Goal: Check status: Check status

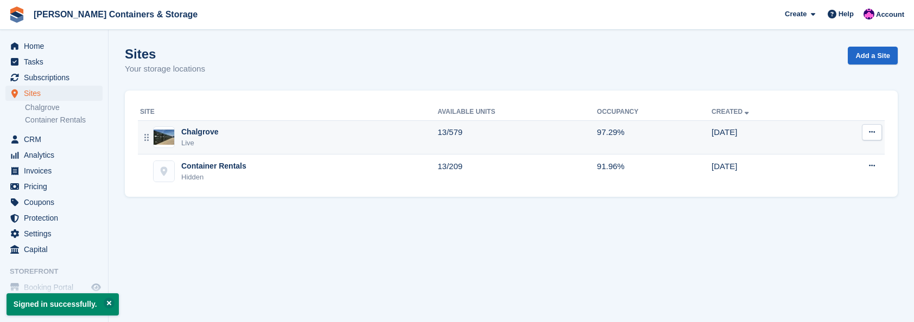
click at [210, 127] on div "Chalgrove" at bounding box center [199, 131] width 37 height 11
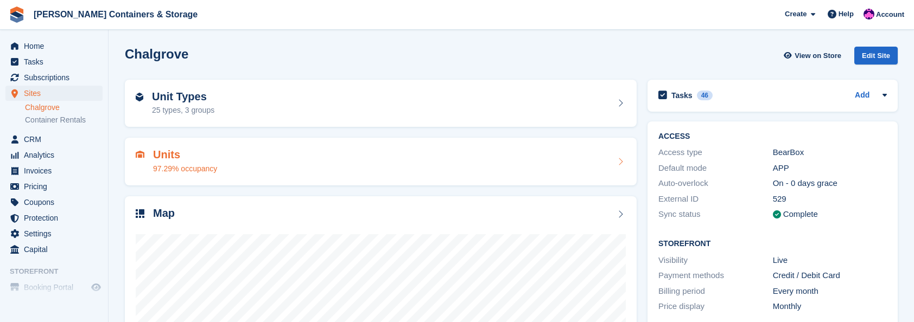
click at [208, 164] on div "97.29% occupancy" at bounding box center [185, 168] width 64 height 11
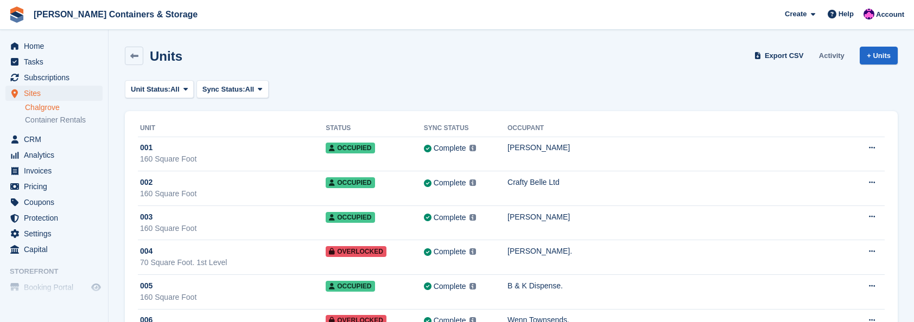
click at [825, 54] on link "Activity" at bounding box center [831, 56] width 34 height 18
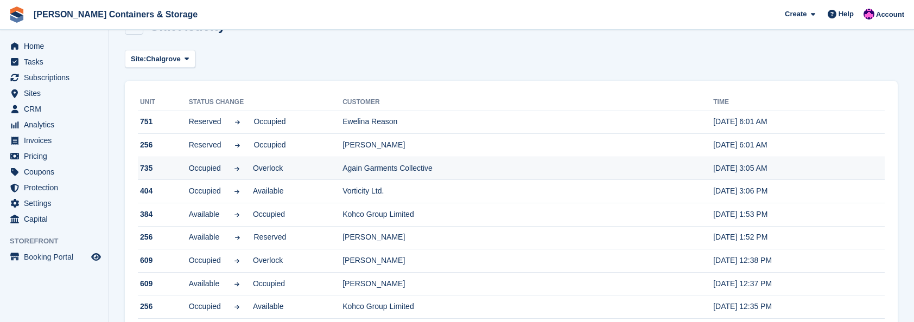
scroll to position [54, 0]
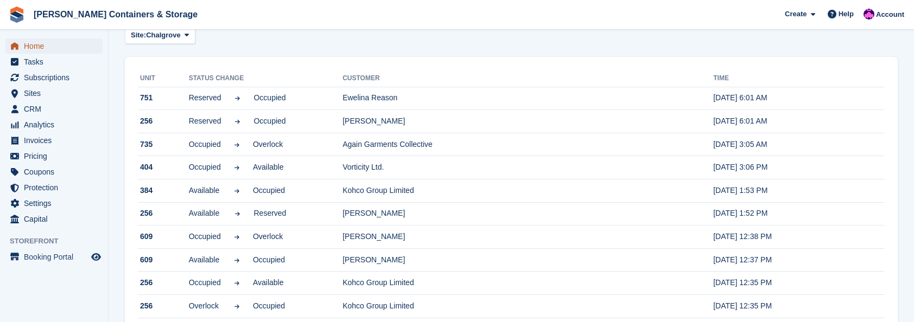
click at [74, 48] on span "Home" at bounding box center [56, 46] width 65 height 15
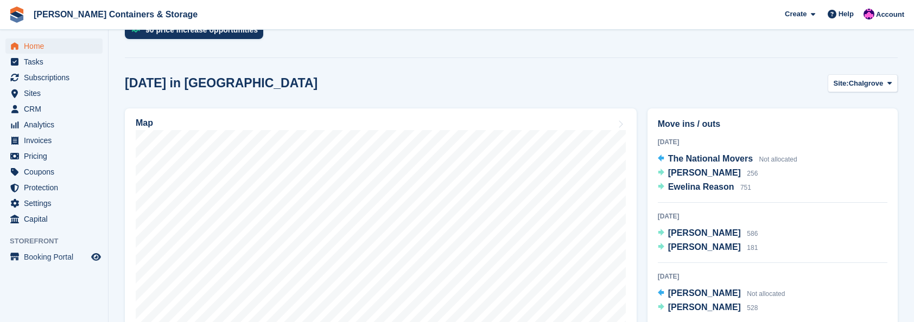
scroll to position [271, 0]
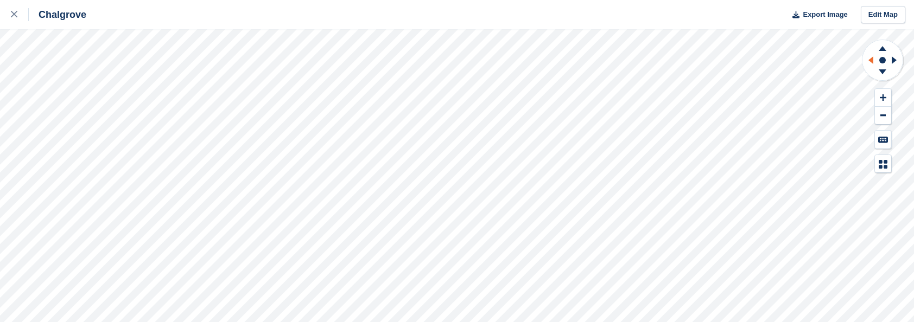
click at [872, 61] on g at bounding box center [869, 60] width 14 height 28
click at [894, 57] on icon at bounding box center [896, 60] width 14 height 28
click at [882, 49] on icon at bounding box center [882, 48] width 8 height 5
click at [892, 57] on g at bounding box center [896, 60] width 14 height 28
click at [892, 57] on icon at bounding box center [893, 60] width 5 height 8
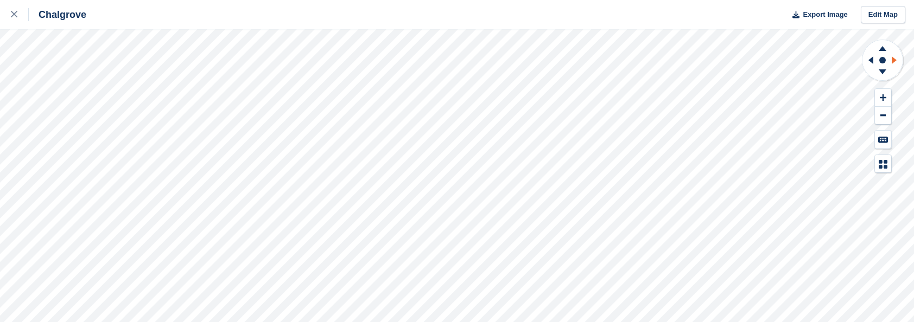
click at [892, 57] on g at bounding box center [896, 60] width 14 height 28
click at [892, 57] on icon at bounding box center [893, 60] width 5 height 8
click at [892, 57] on g at bounding box center [896, 60] width 14 height 28
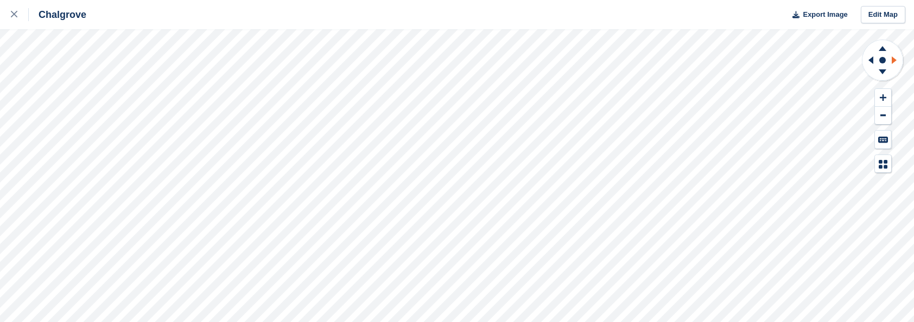
click at [892, 57] on g at bounding box center [896, 60] width 14 height 28
drag, startPoint x: 892, startPoint y: 57, endPoint x: 884, endPoint y: 49, distance: 11.1
click at [884, 49] on icon at bounding box center [882, 48] width 8 height 5
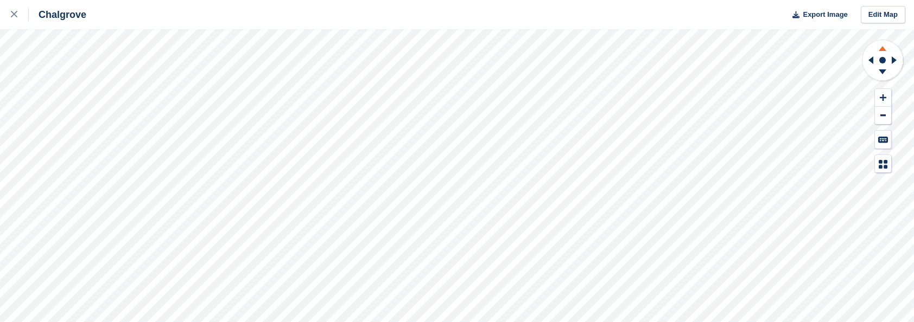
click at [884, 49] on icon at bounding box center [882, 48] width 8 height 5
click at [881, 71] on icon at bounding box center [882, 71] width 8 height 5
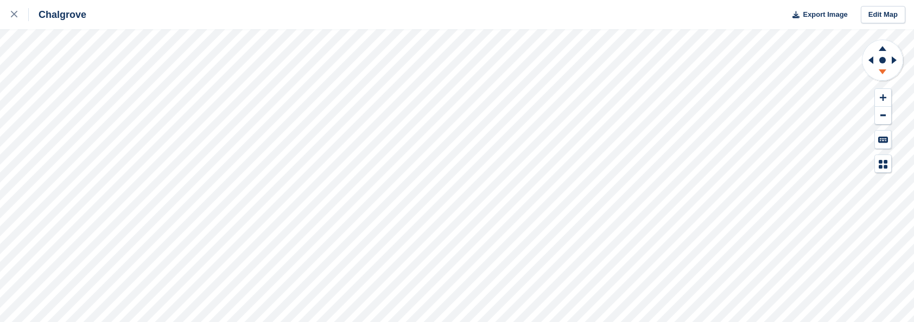
click at [881, 71] on icon at bounding box center [882, 71] width 8 height 5
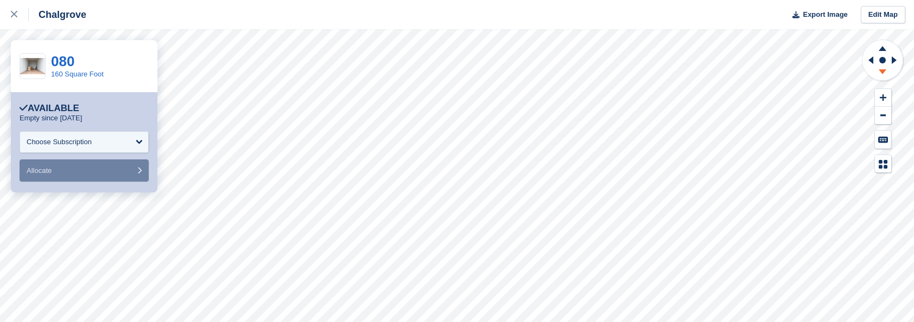
click at [885, 73] on icon at bounding box center [882, 74] width 28 height 14
click at [866, 60] on icon at bounding box center [869, 60] width 14 height 28
click at [895, 59] on icon at bounding box center [896, 60] width 14 height 28
click at [885, 72] on icon at bounding box center [882, 74] width 28 height 14
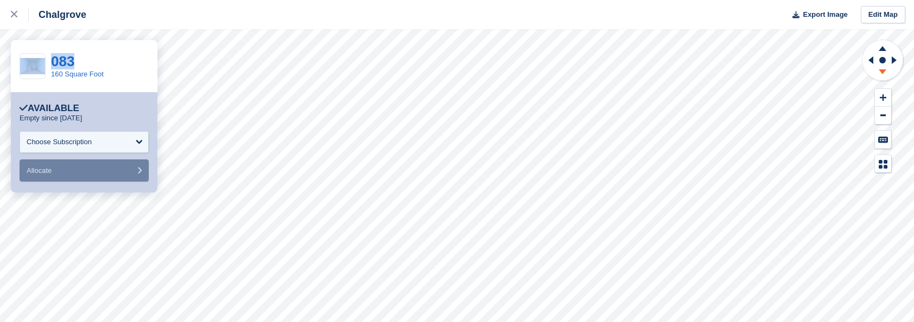
click at [885, 72] on icon at bounding box center [882, 74] width 28 height 14
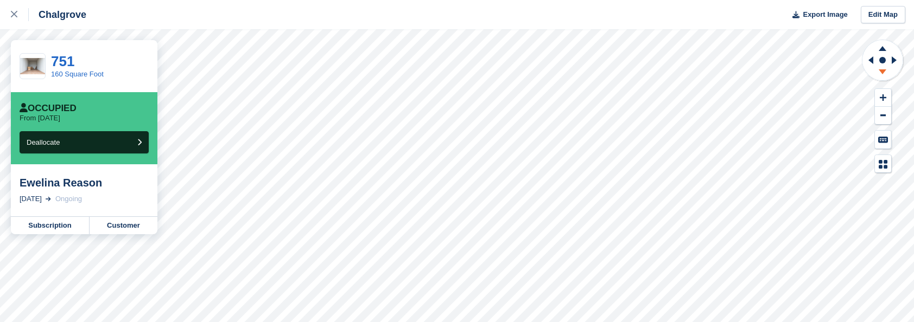
click at [885, 72] on icon at bounding box center [882, 74] width 28 height 14
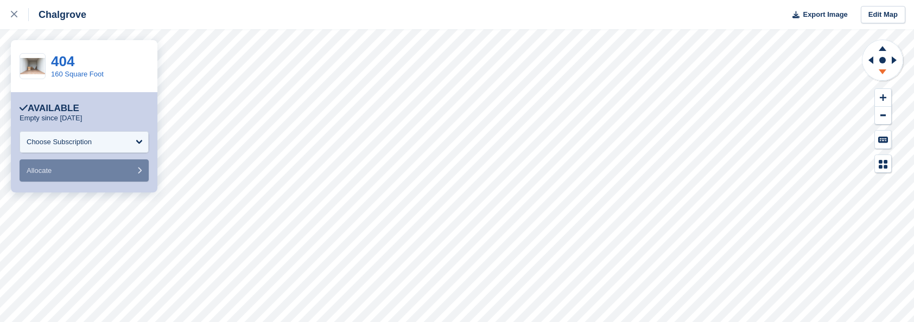
click at [881, 74] on icon at bounding box center [882, 74] width 28 height 14
click at [895, 59] on icon at bounding box center [893, 60] width 5 height 8
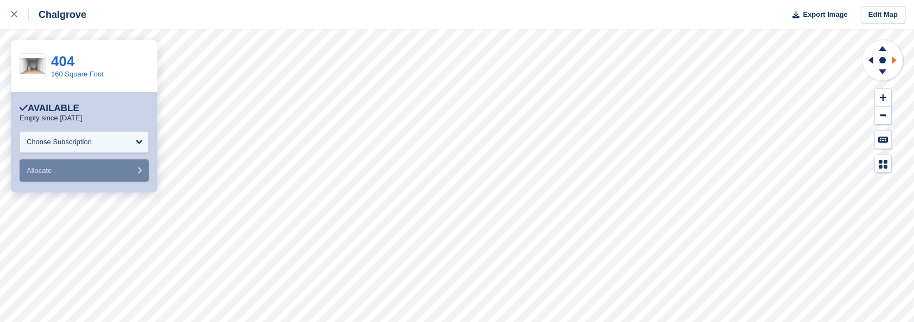
click at [895, 59] on g at bounding box center [896, 60] width 14 height 28
click at [883, 73] on icon at bounding box center [882, 74] width 28 height 14
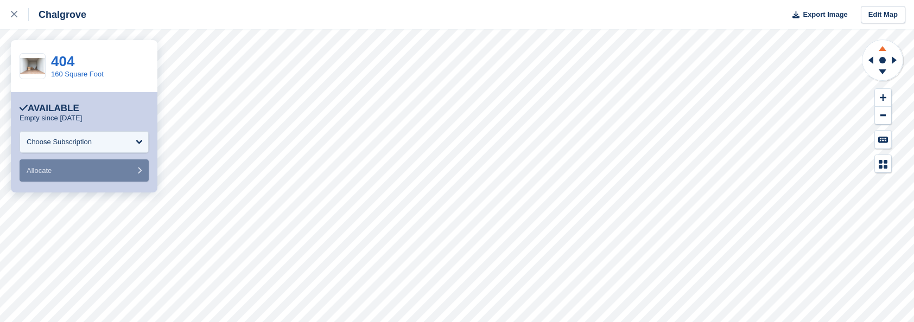
click at [883, 48] on icon at bounding box center [882, 48] width 8 height 5
click at [882, 68] on icon at bounding box center [882, 74] width 28 height 14
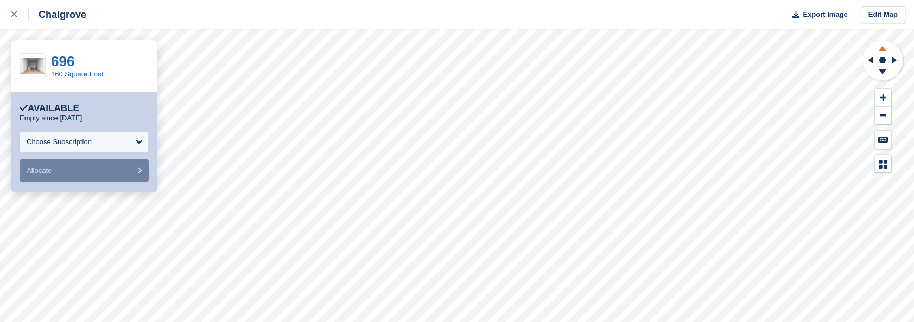
click at [883, 49] on icon at bounding box center [882, 48] width 8 height 5
click at [883, 46] on icon at bounding box center [882, 47] width 28 height 14
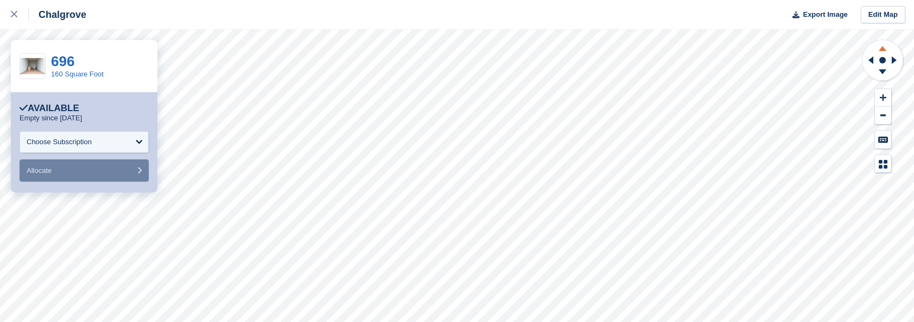
click at [883, 46] on icon at bounding box center [882, 47] width 28 height 14
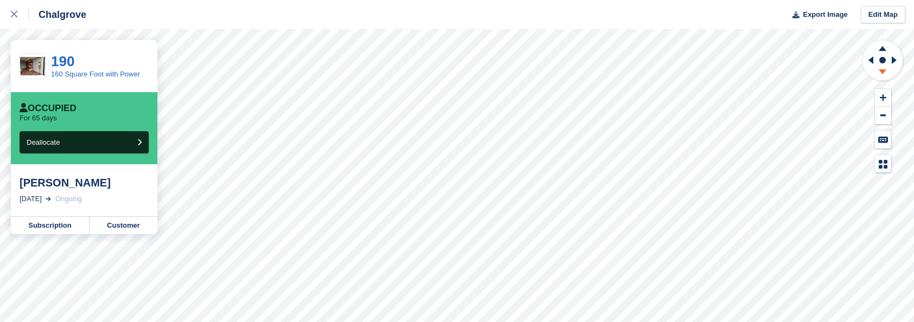
click at [882, 71] on icon at bounding box center [882, 71] width 8 height 5
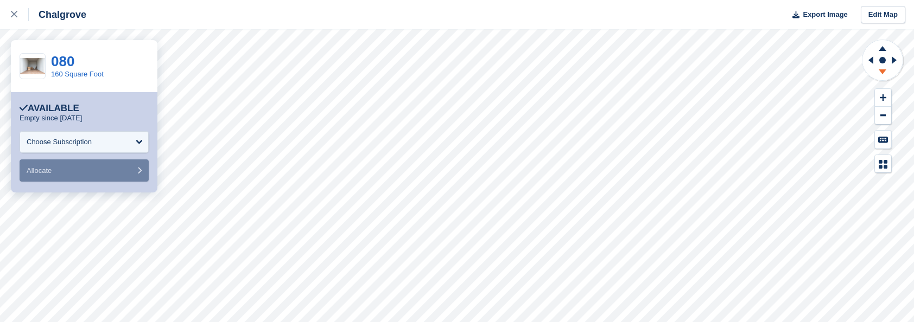
click at [883, 71] on icon at bounding box center [882, 71] width 8 height 5
click at [884, 47] on icon at bounding box center [882, 47] width 28 height 14
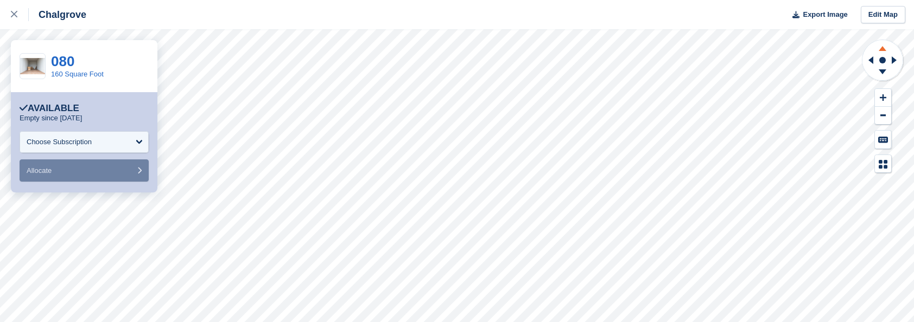
click at [884, 47] on icon at bounding box center [882, 47] width 28 height 14
click at [881, 48] on icon at bounding box center [882, 48] width 8 height 5
click at [882, 48] on icon at bounding box center [882, 48] width 8 height 5
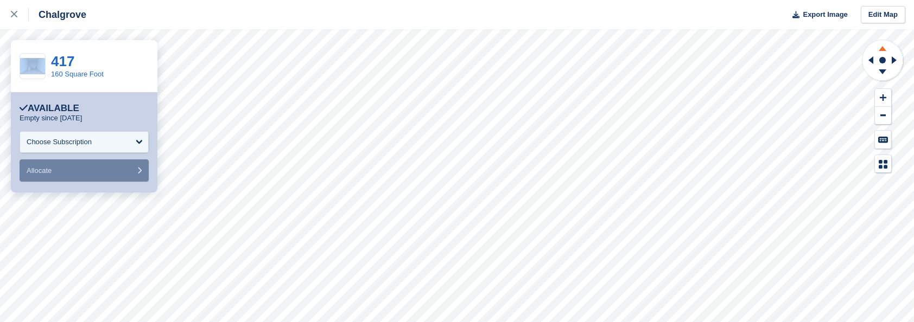
click at [882, 49] on icon at bounding box center [882, 48] width 8 height 5
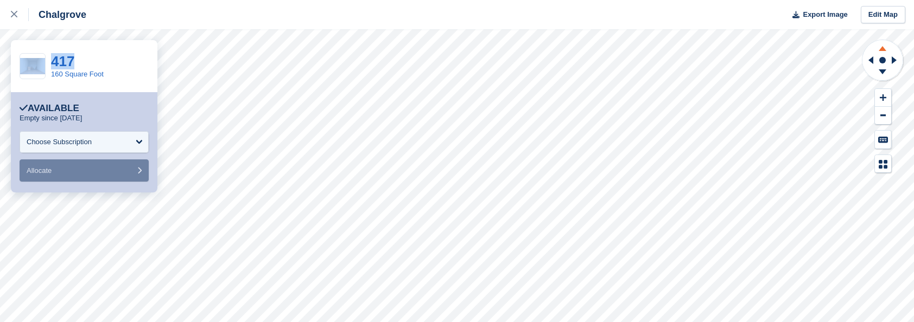
click at [882, 49] on icon at bounding box center [882, 48] width 8 height 5
click at [882, 50] on icon at bounding box center [882, 48] width 8 height 5
click at [881, 50] on icon at bounding box center [882, 48] width 8 height 5
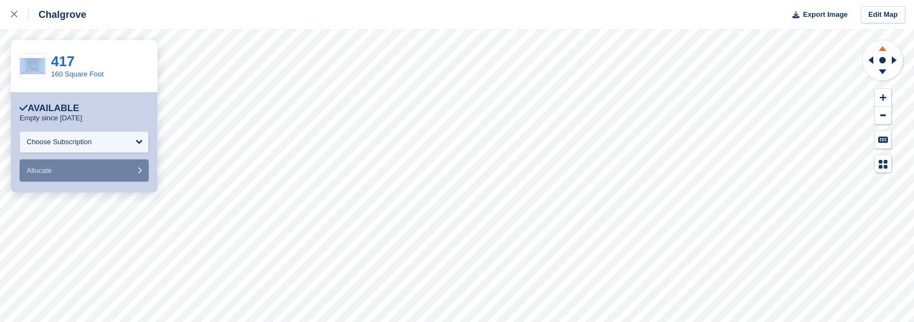
click at [881, 50] on icon at bounding box center [882, 48] width 8 height 5
click at [883, 71] on icon at bounding box center [882, 71] width 8 height 5
click at [887, 50] on icon at bounding box center [882, 47] width 28 height 14
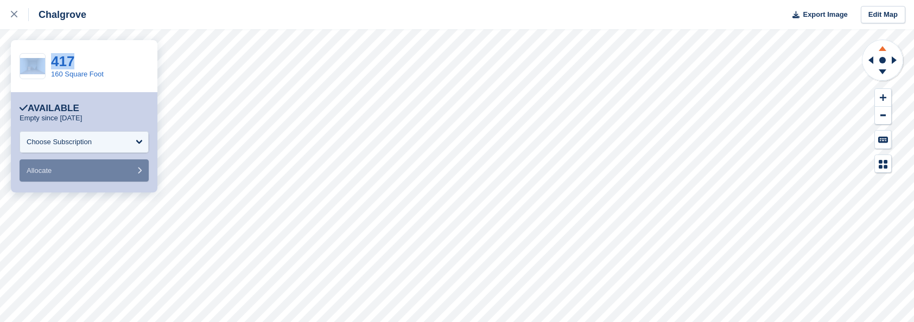
click at [886, 50] on icon at bounding box center [882, 47] width 28 height 14
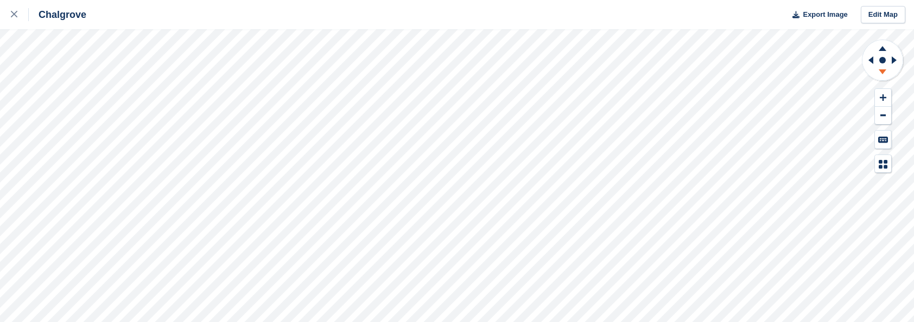
click at [879, 71] on icon at bounding box center [882, 74] width 28 height 14
click at [21, 20] on div at bounding box center [20, 14] width 18 height 13
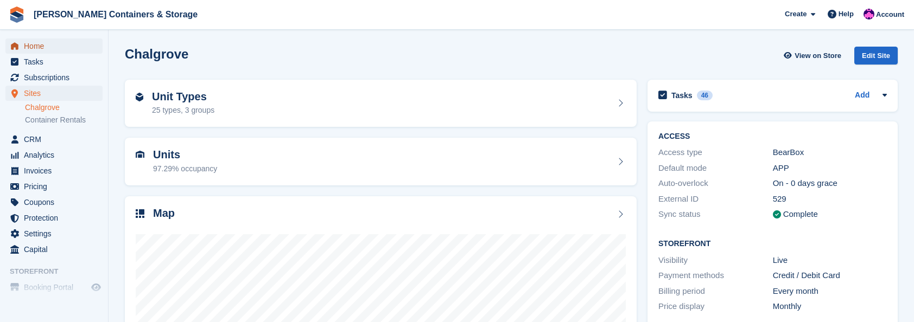
click at [56, 51] on span "Home" at bounding box center [56, 46] width 65 height 15
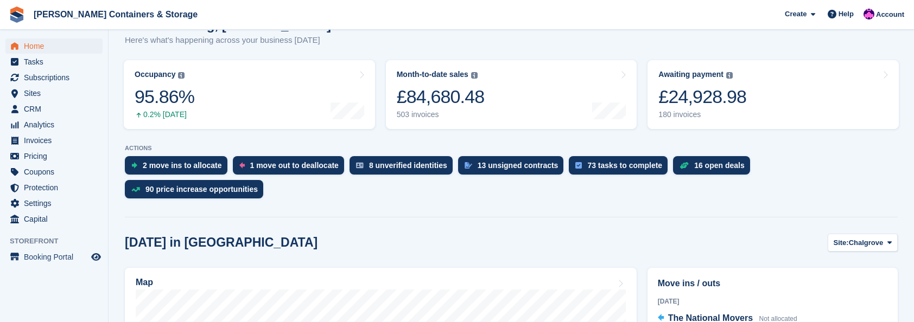
scroll to position [308, 0]
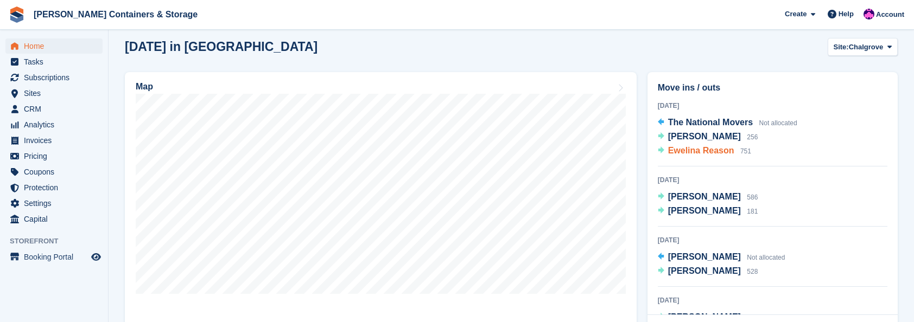
click at [708, 146] on span "Ewelina Reason" at bounding box center [701, 150] width 66 height 9
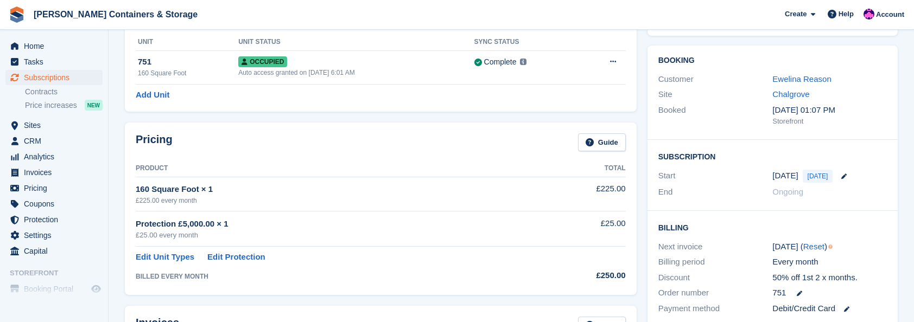
scroll to position [54, 0]
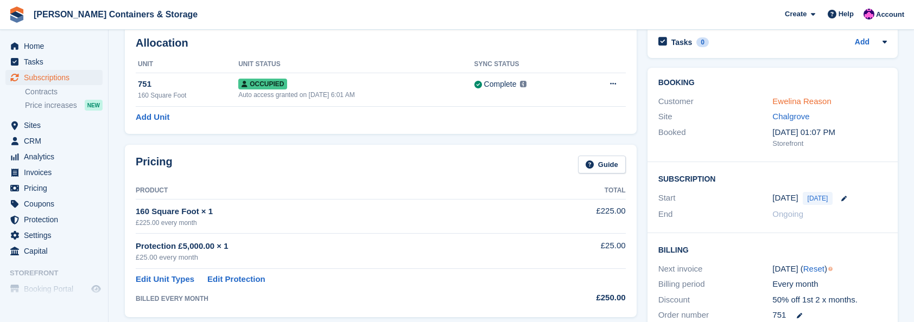
click at [798, 95] on div "Ewelina Reason" at bounding box center [829, 101] width 114 height 12
click at [798, 97] on link "Ewelina Reason" at bounding box center [801, 101] width 59 height 9
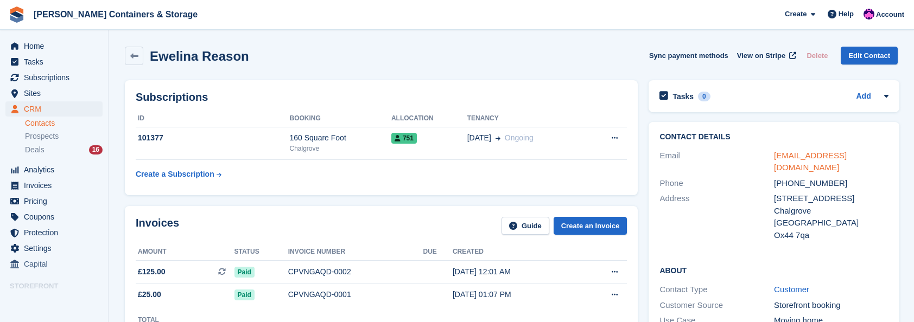
click at [785, 152] on link "[EMAIL_ADDRESS][DOMAIN_NAME]" at bounding box center [810, 162] width 73 height 22
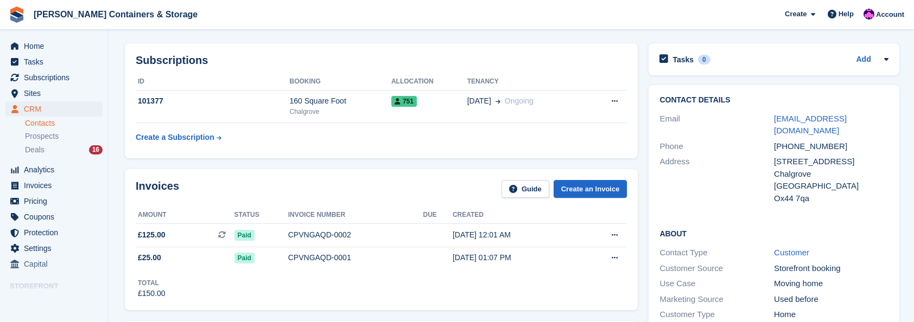
scroll to position [54, 0]
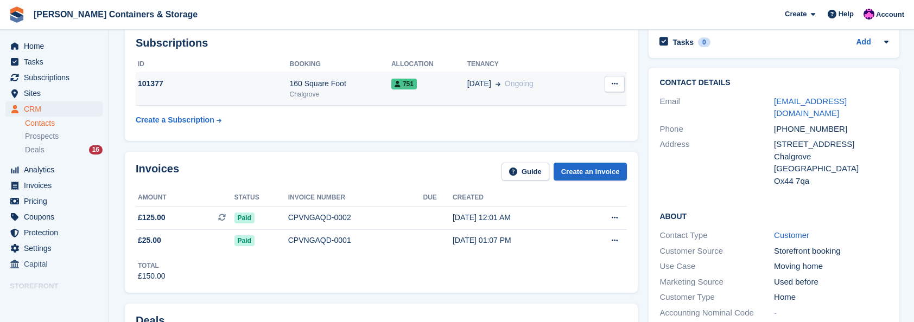
click at [441, 92] on td "751" at bounding box center [429, 89] width 76 height 33
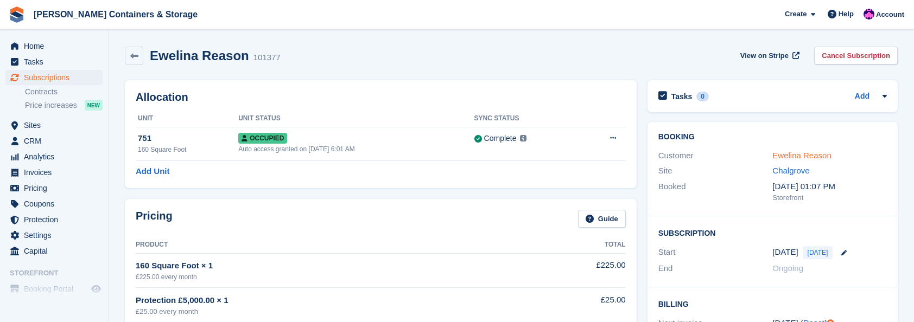
click at [813, 157] on link "Ewelina Reason" at bounding box center [801, 155] width 59 height 9
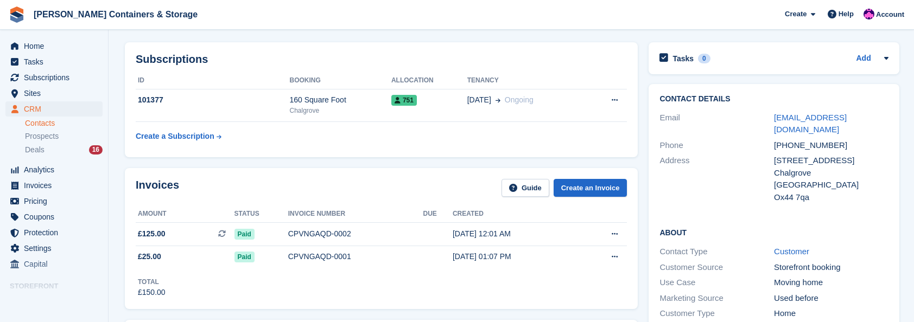
scroll to position [54, 0]
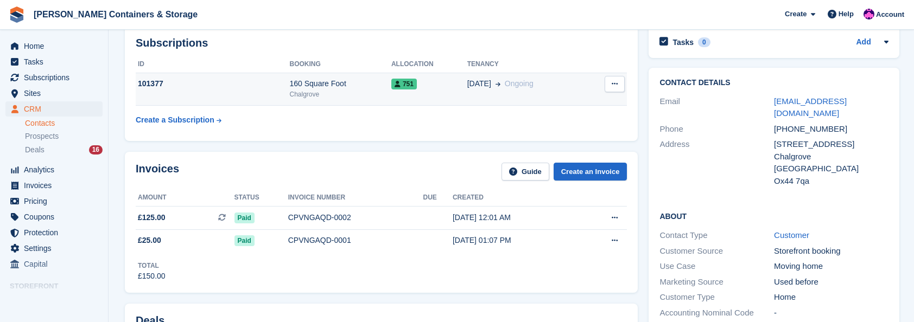
click at [433, 91] on td "751" at bounding box center [429, 89] width 76 height 33
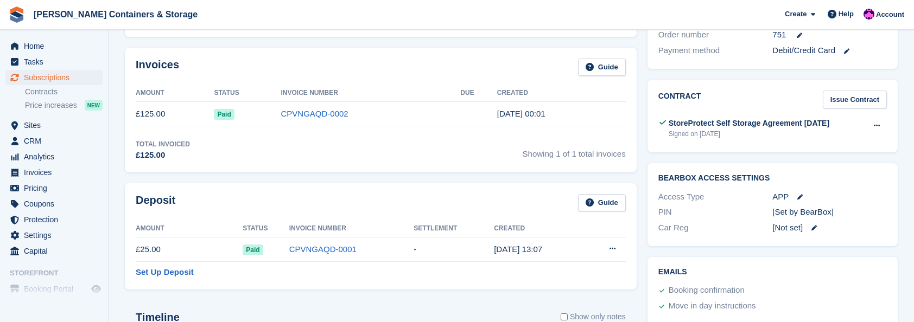
scroll to position [380, 0]
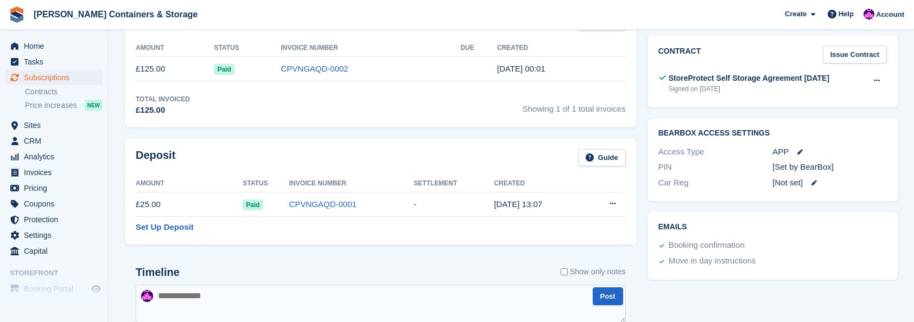
click at [439, 92] on div "Invoices Guide Amount Status Invoice Number Due Created £125.00 Paid CPVNGAQD-0…" at bounding box center [381, 65] width 512 height 125
